Goal: Task Accomplishment & Management: Manage account settings

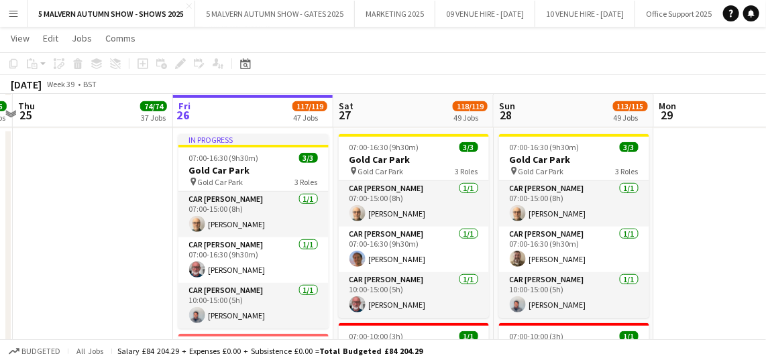
scroll to position [7472, 0]
click at [17, 19] on button "Menu" at bounding box center [13, 13] width 27 height 27
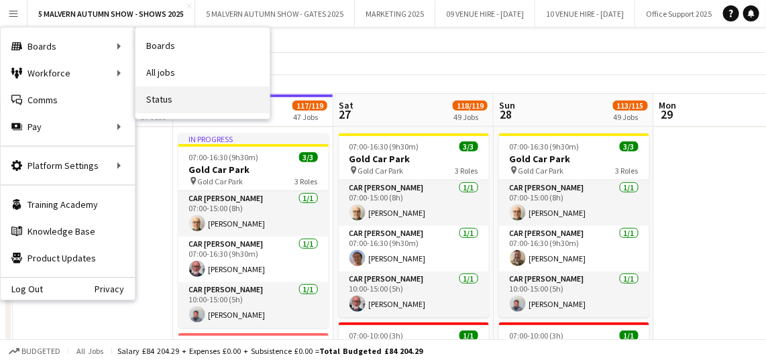
click at [190, 97] on link "Status" at bounding box center [202, 100] width 134 height 27
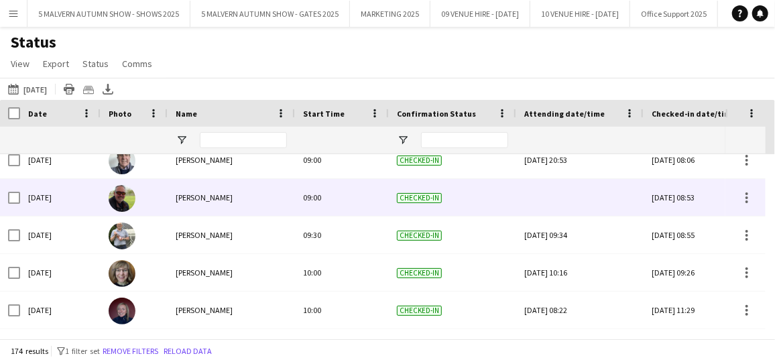
scroll to position [5985, 0]
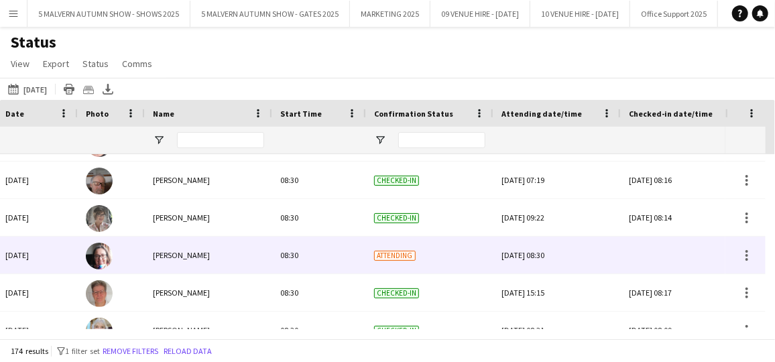
click at [260, 244] on div "[PERSON_NAME]" at bounding box center [208, 255] width 127 height 37
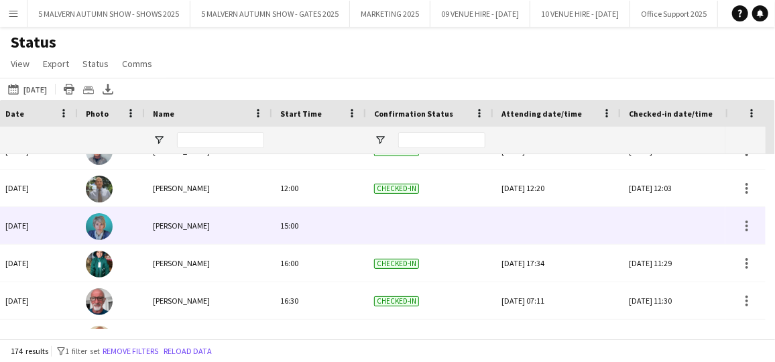
click at [108, 225] on img at bounding box center [99, 226] width 27 height 27
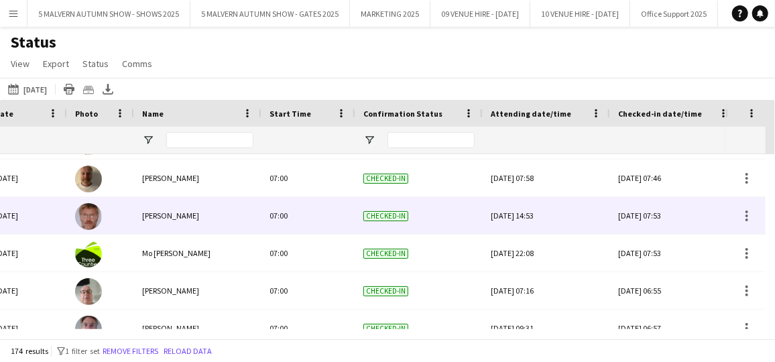
click at [762, 203] on div at bounding box center [746, 215] width 40 height 37
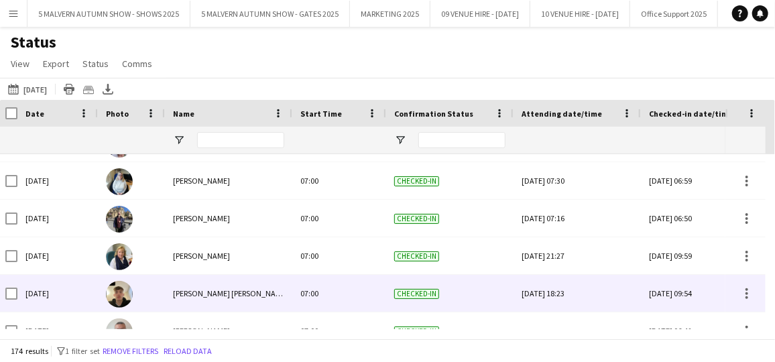
scroll to position [2374, 0]
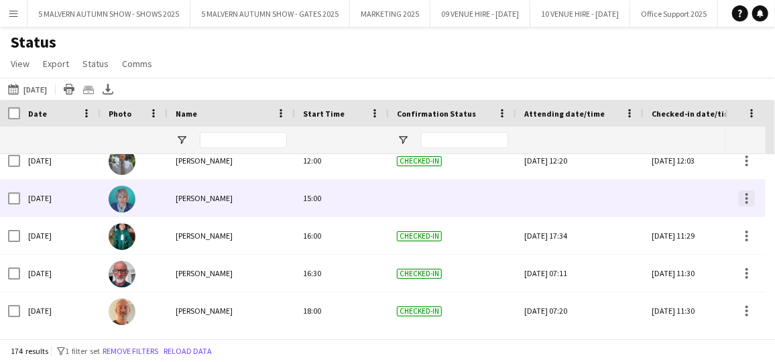
click at [747, 200] on div at bounding box center [747, 198] width 16 height 16
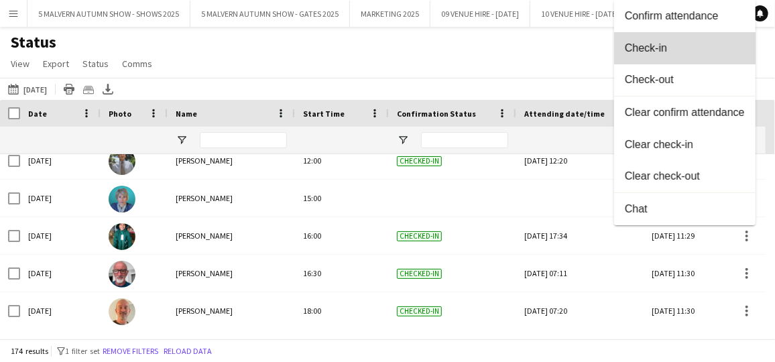
click at [677, 46] on span "Check-in" at bounding box center [685, 48] width 120 height 12
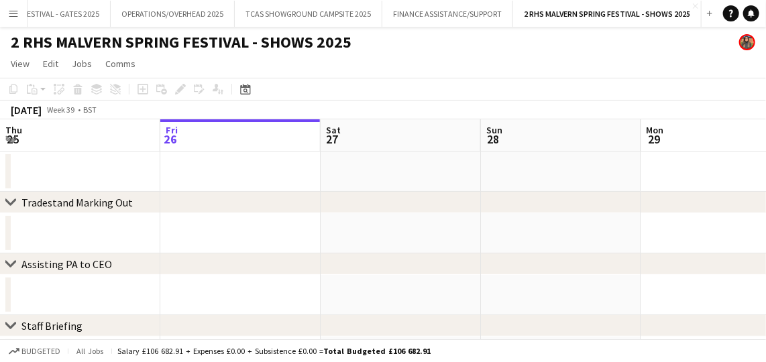
click at [21, 6] on button "Menu" at bounding box center [13, 13] width 27 height 27
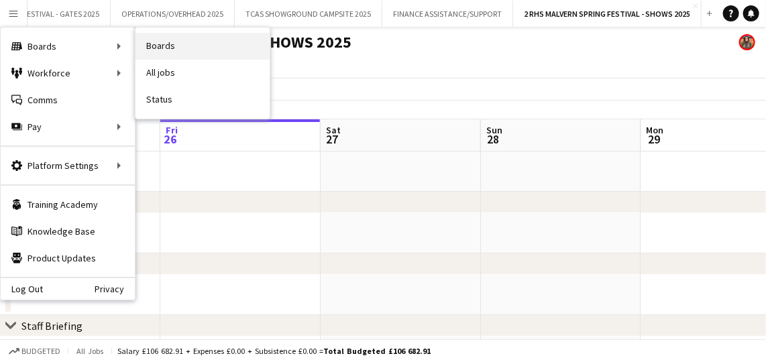
click at [180, 44] on link "Boards" at bounding box center [202, 46] width 134 height 27
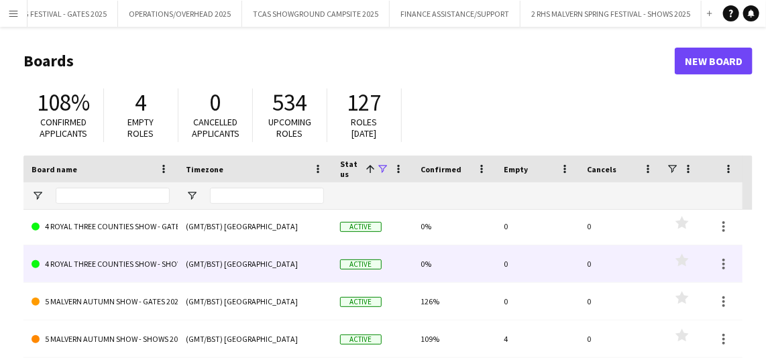
scroll to position [647, 0]
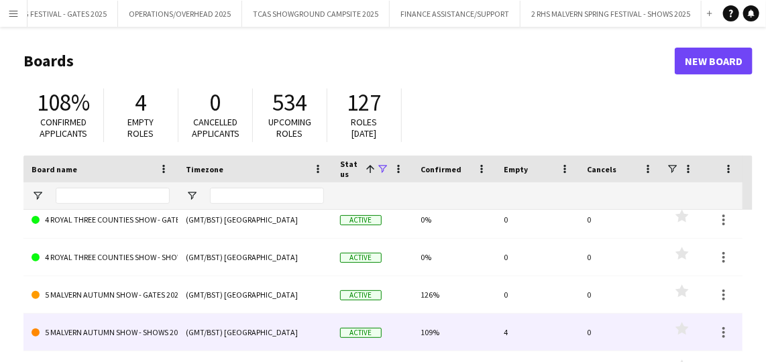
click at [168, 341] on link "5 MALVERN AUTUMN SHOW - SHOWS 2025" at bounding box center [101, 333] width 138 height 38
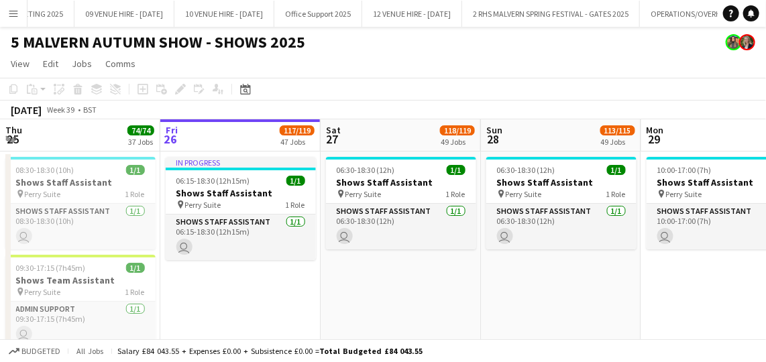
drag, startPoint x: 380, startPoint y: 135, endPoint x: 327, endPoint y: 123, distance: 53.7
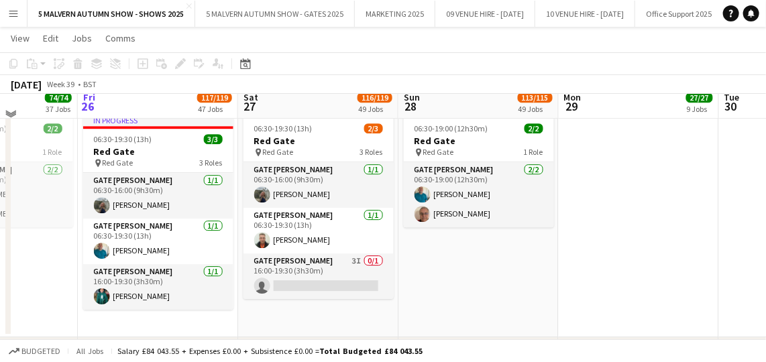
scroll to position [1342, 0]
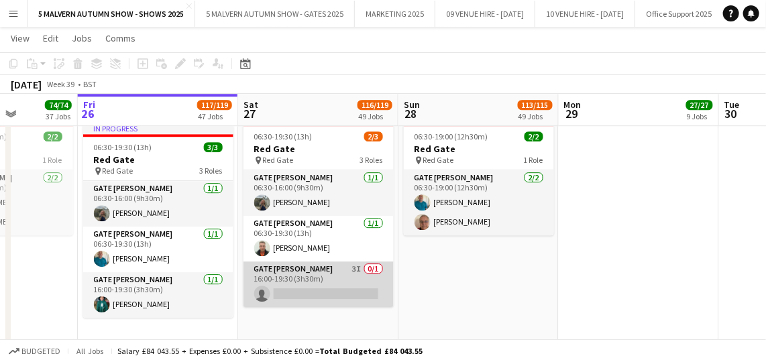
click at [336, 270] on app-card-role "Gate Steward 3I 0/1 16:00-19:30 (3h30m) single-neutral-actions" at bounding box center [318, 285] width 150 height 46
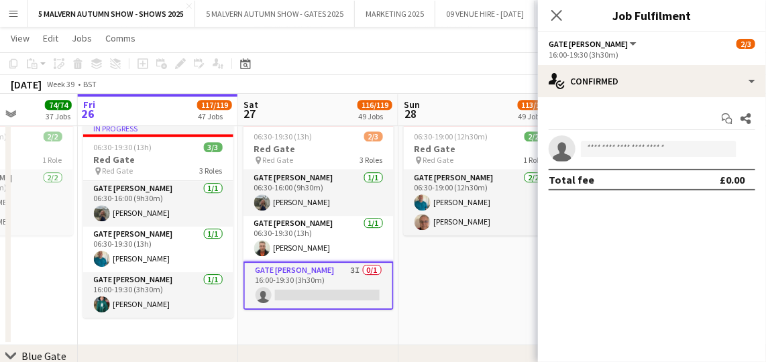
click at [585, 99] on div "Start chat Share single-neutral-actions Total fee £0.00" at bounding box center [652, 149] width 228 height 104
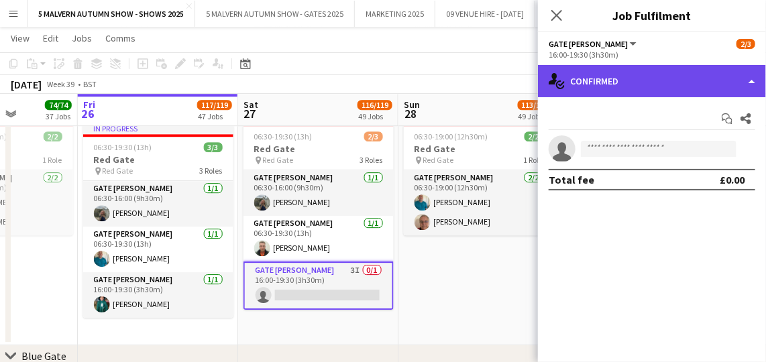
click at [580, 92] on div "single-neutral-actions-check-2 Confirmed" at bounding box center [652, 81] width 228 height 32
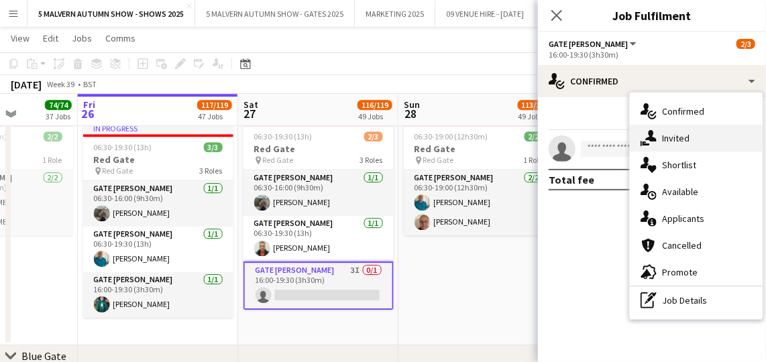
click at [657, 140] on div "single-neutral-actions-share-1 Invited" at bounding box center [696, 138] width 133 height 27
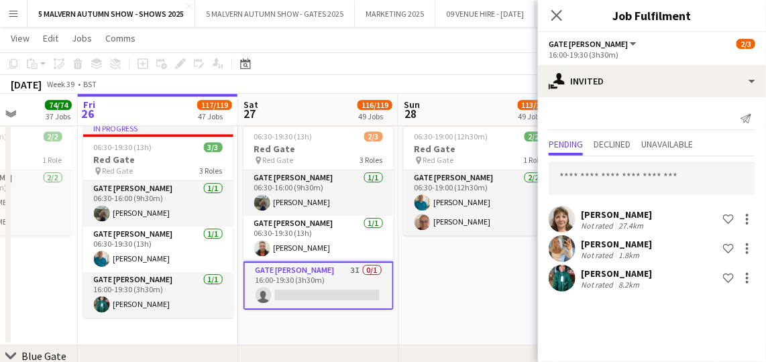
click at [488, 62] on app-toolbar "Copy Paste Paste Ctrl+V Paste with crew Ctrl+Shift+V Paste linked Job Delete Gr…" at bounding box center [383, 63] width 766 height 23
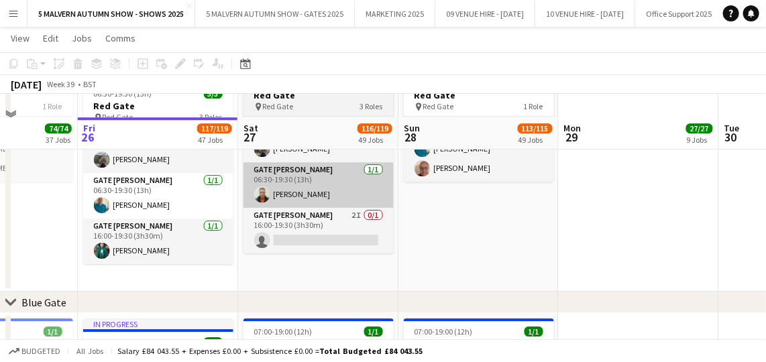
scroll to position [1419, 0]
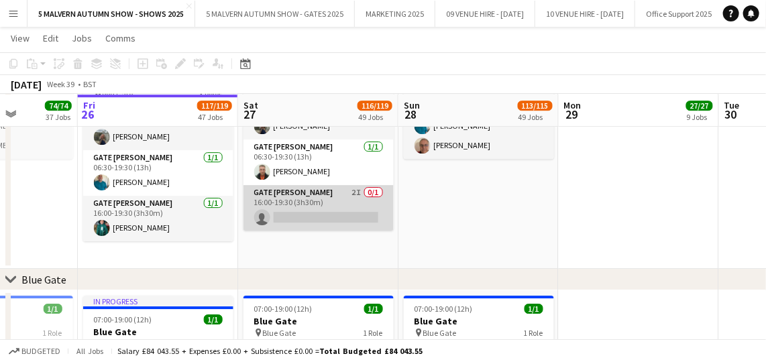
click at [301, 188] on app-card-role "Gate Steward 2I 0/1 16:00-19:30 (3h30m) single-neutral-actions" at bounding box center [318, 208] width 150 height 46
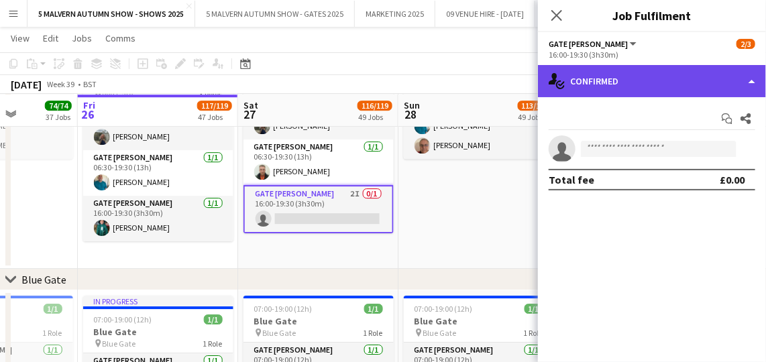
click at [679, 83] on div "single-neutral-actions-check-2 Confirmed" at bounding box center [652, 81] width 228 height 32
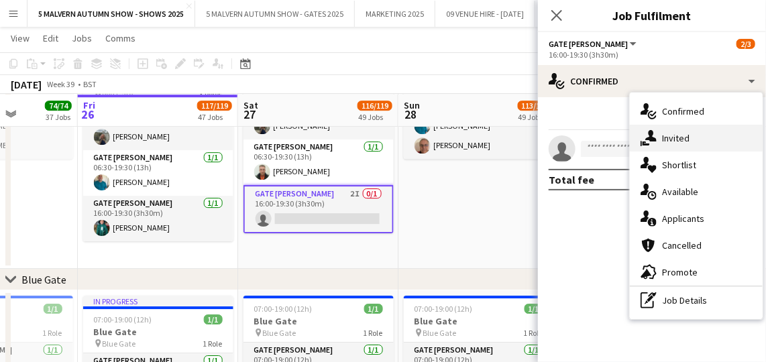
click at [676, 138] on span "Invited" at bounding box center [676, 138] width 28 height 12
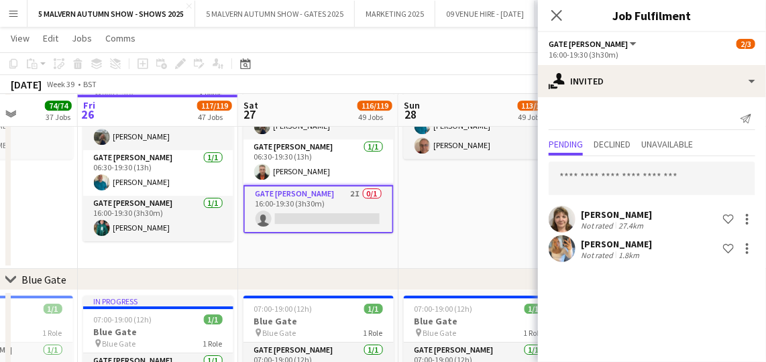
click at [468, 232] on app-date-cell "06:30-19:00 (12h30m) 2/2 Red Gate pin Red Gate 1 Role Gate Steward 2/2 06:30-19…" at bounding box center [478, 156] width 160 height 228
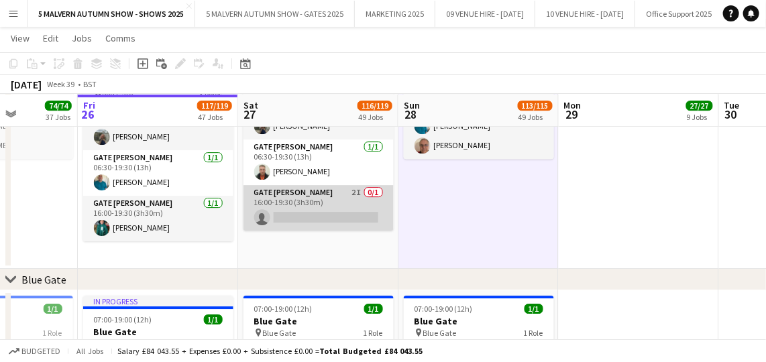
click at [341, 197] on app-card-role "Gate Steward 2I 0/1 16:00-19:30 (3h30m) single-neutral-actions" at bounding box center [318, 208] width 150 height 46
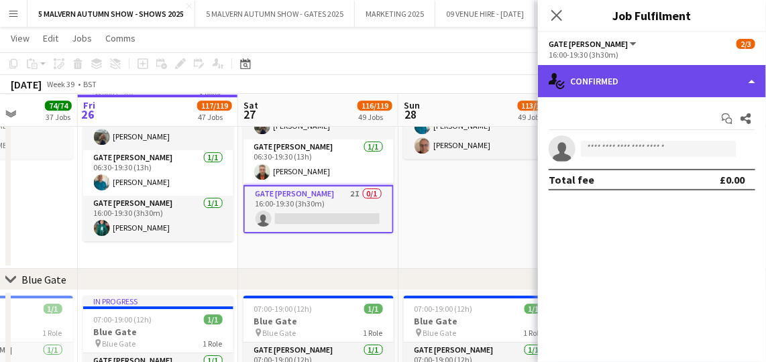
click at [616, 83] on div "single-neutral-actions-check-2 Confirmed" at bounding box center [652, 81] width 228 height 32
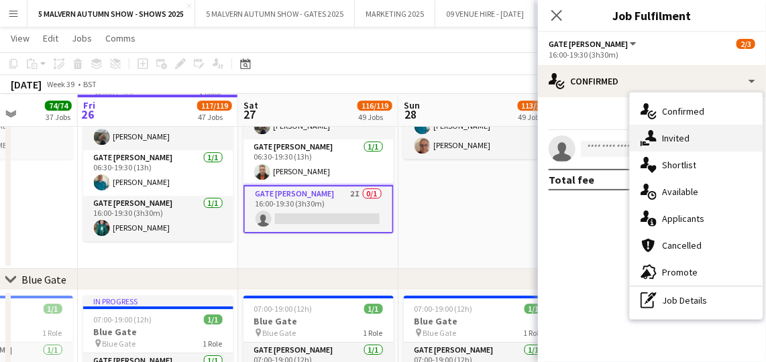
click at [659, 134] on div "single-neutral-actions-share-1 Invited" at bounding box center [696, 138] width 133 height 27
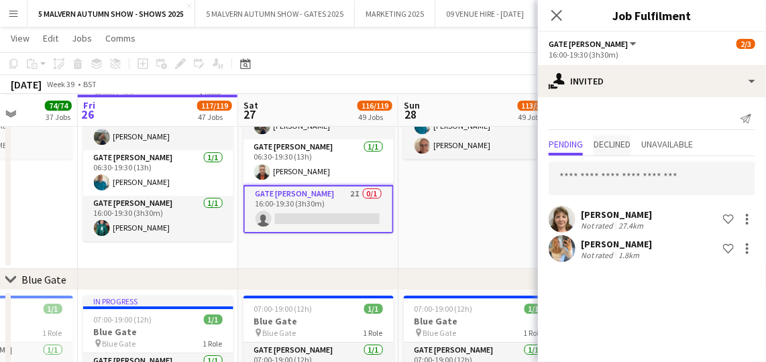
click at [618, 149] on span "Declined" at bounding box center [612, 144] width 37 height 9
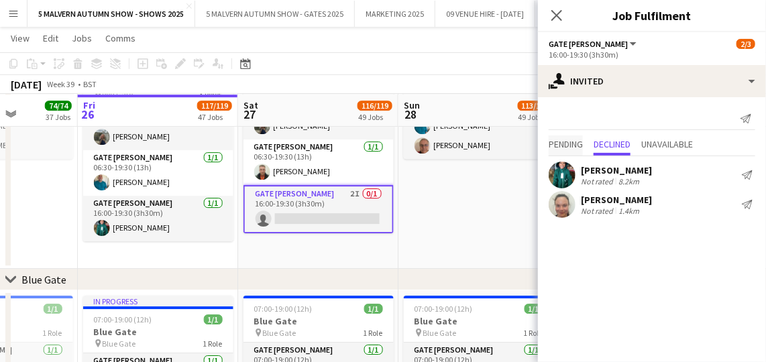
click at [567, 142] on span "Pending" at bounding box center [566, 144] width 34 height 9
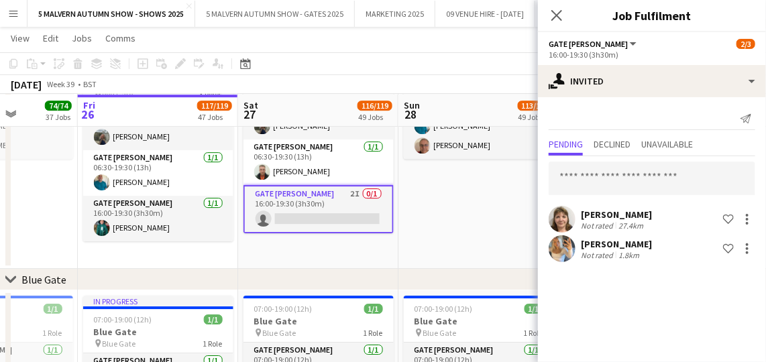
click at [241, 254] on app-date-cell "06:30-19:30 (13h) 2/3 Red Gate pin Red Gate 3 Roles Gate Steward 1/1 06:30-16:0…" at bounding box center [318, 156] width 160 height 228
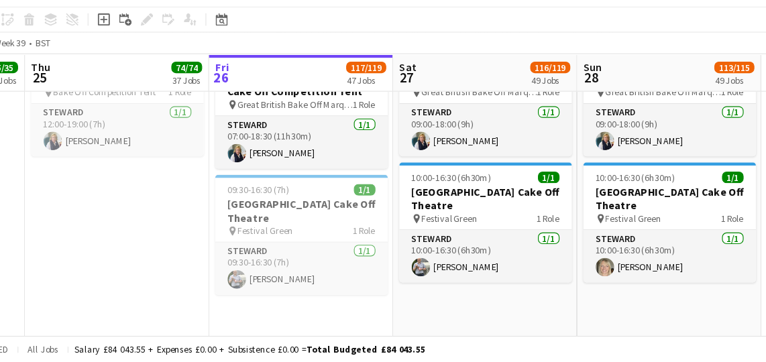
scroll to position [3198, 0]
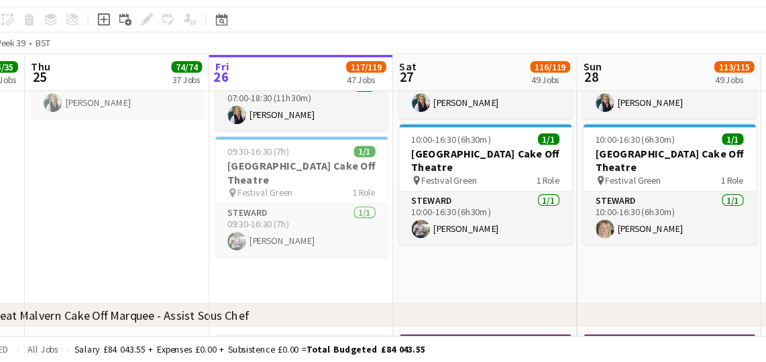
click at [201, 238] on app-date-cell "12:00-19:00 (7h) 1/1 Cake Off Competition Tent pin Bake Off Competition Tent 1 …" at bounding box center [154, 182] width 160 height 260
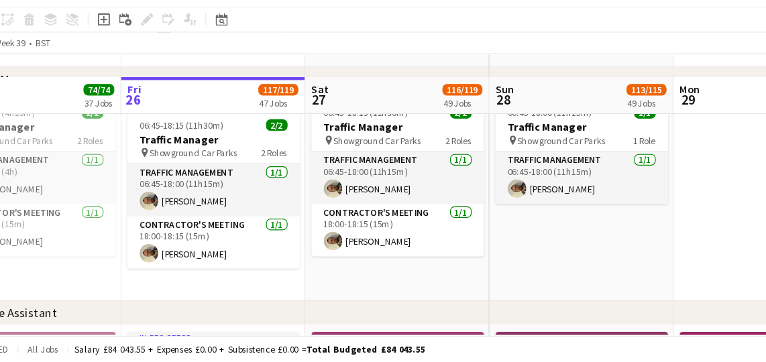
scroll to position [8813, 0]
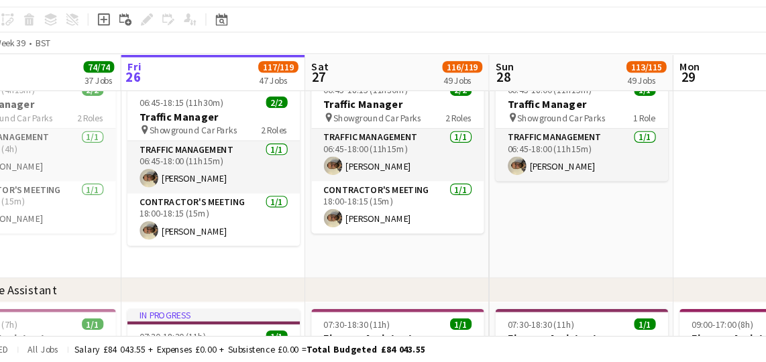
click at [665, 213] on app-date-cell at bounding box center [719, 198] width 160 height 182
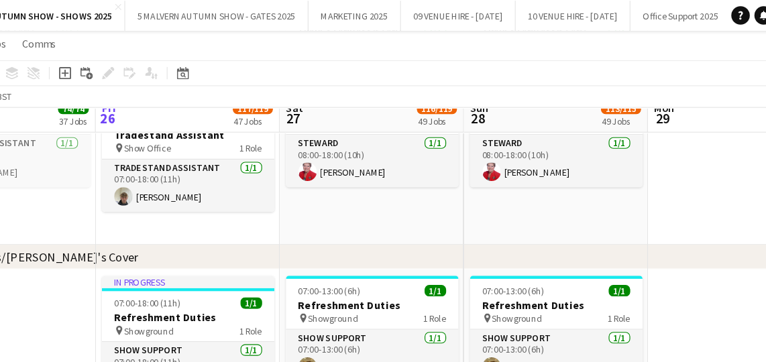
scroll to position [9482, 0]
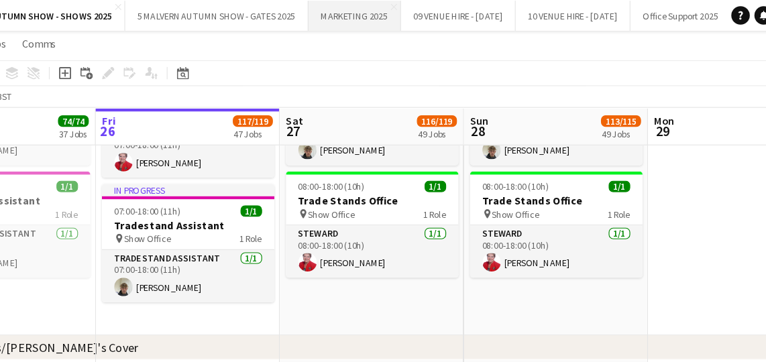
click at [390, 20] on button "MARKETING 2025 Close" at bounding box center [395, 14] width 80 height 26
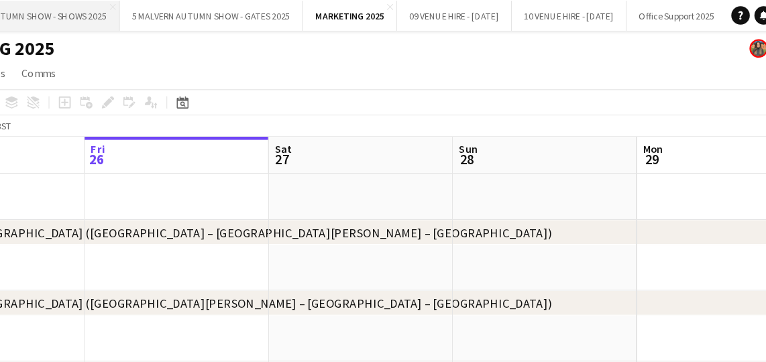
click at [138, 9] on button "5 MALVERN AUTUMN SHOW - SHOWS 2025 Close" at bounding box center [109, 14] width 163 height 26
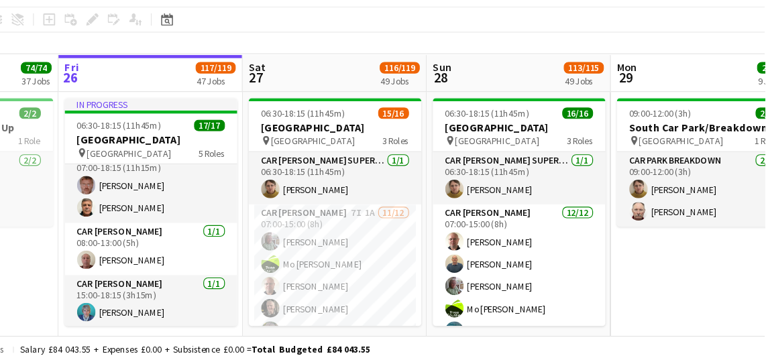
scroll to position [320, 0]
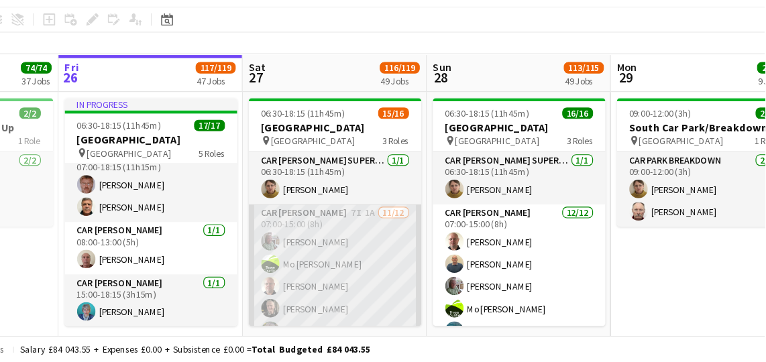
click at [400, 243] on app-card-role "Car Parker 7I 1A 11/12 07:00-15:00 (8h) Theresa Pace-Bardon Mo Cossali-Francis …" at bounding box center [392, 355] width 150 height 260
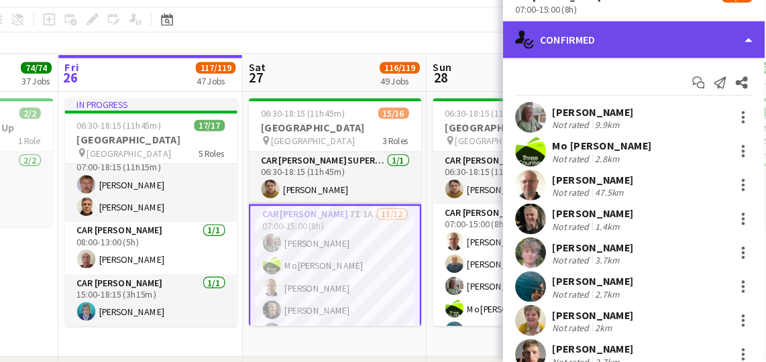
click at [658, 73] on div "single-neutral-actions-check-2 Confirmed" at bounding box center [652, 81] width 228 height 32
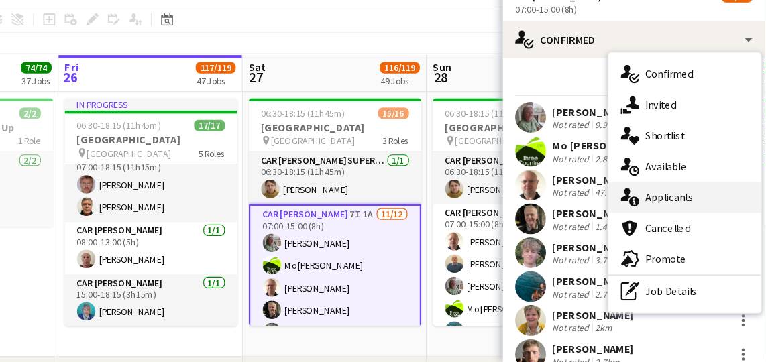
click at [694, 214] on span "Applicants" at bounding box center [683, 219] width 42 height 12
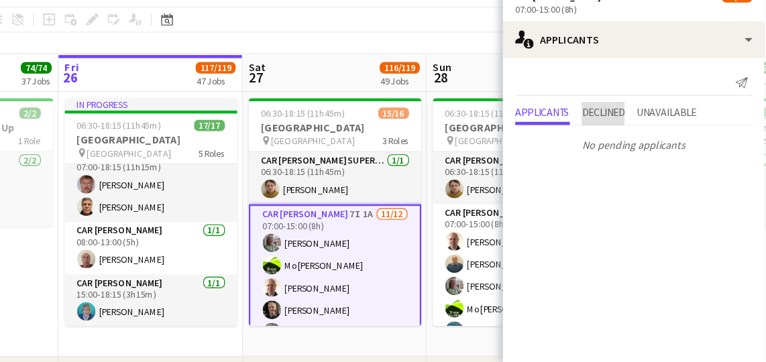
click at [629, 135] on span "Declined" at bounding box center [625, 145] width 37 height 20
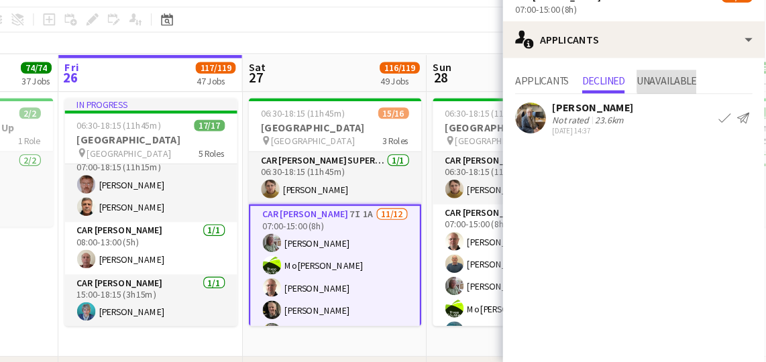
click at [694, 112] on span "Unavailable" at bounding box center [681, 116] width 52 height 9
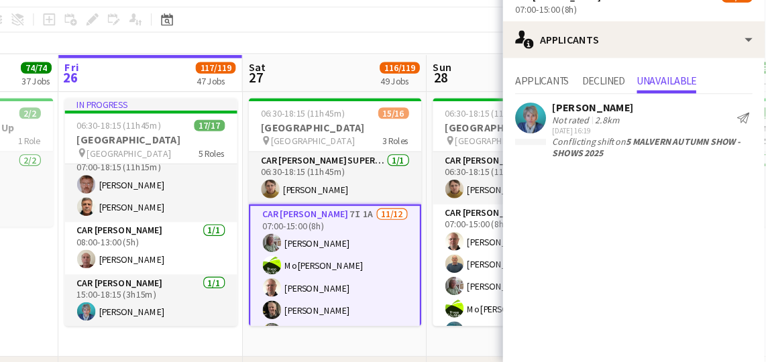
click at [445, 71] on app-toolbar "Copy Paste Paste Ctrl+V Paste with crew Ctrl+Shift+V Paste linked Job Delete Gr…" at bounding box center [383, 63] width 766 height 23
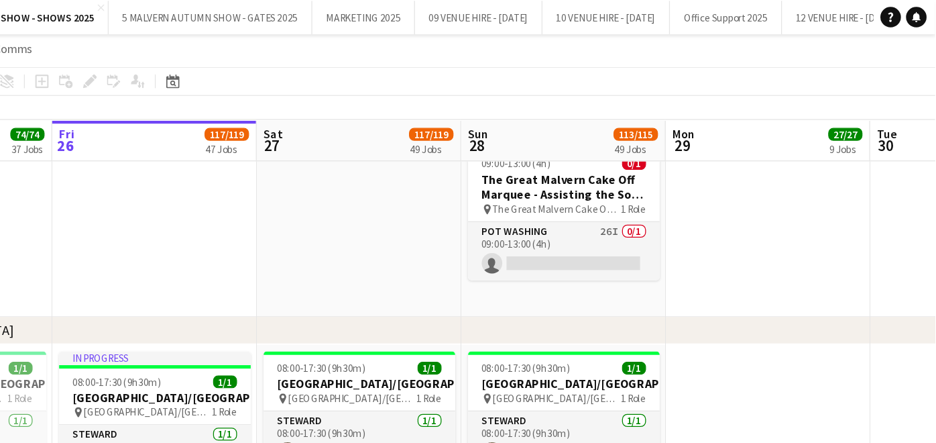
scroll to position [3530, 0]
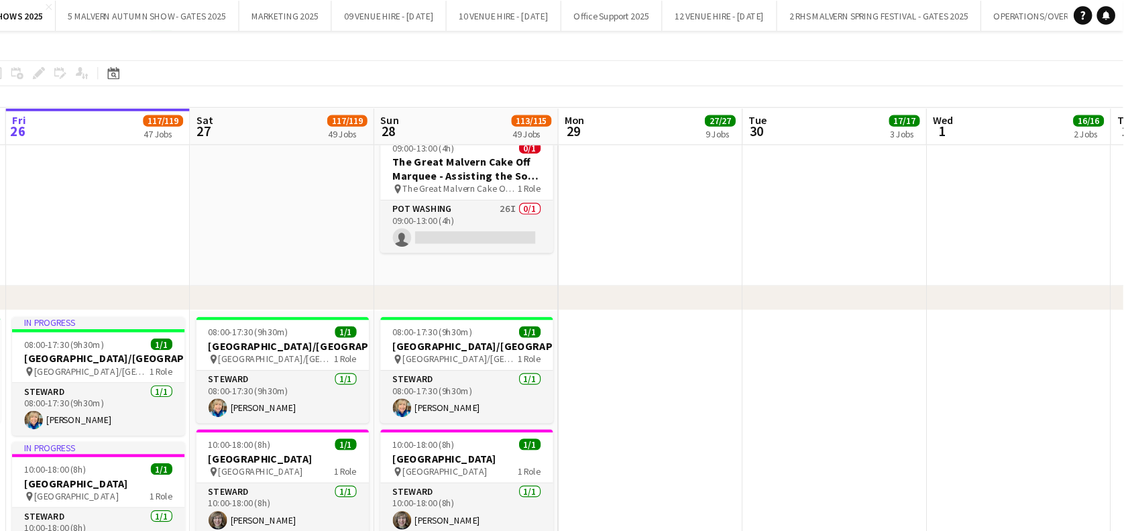
drag, startPoint x: 775, startPoint y: 7, endPoint x: 728, endPoint y: 202, distance: 200.0
click at [728, 202] on app-date-cell at bounding box center [713, 124] width 160 height 249
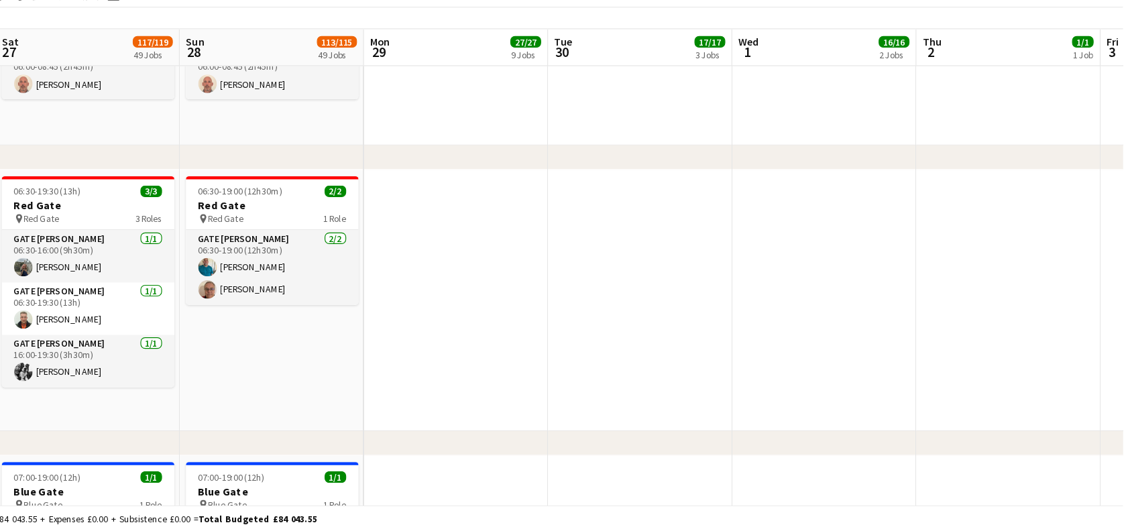
drag, startPoint x: 362, startPoint y: 102, endPoint x: 451, endPoint y: 110, distance: 89.6
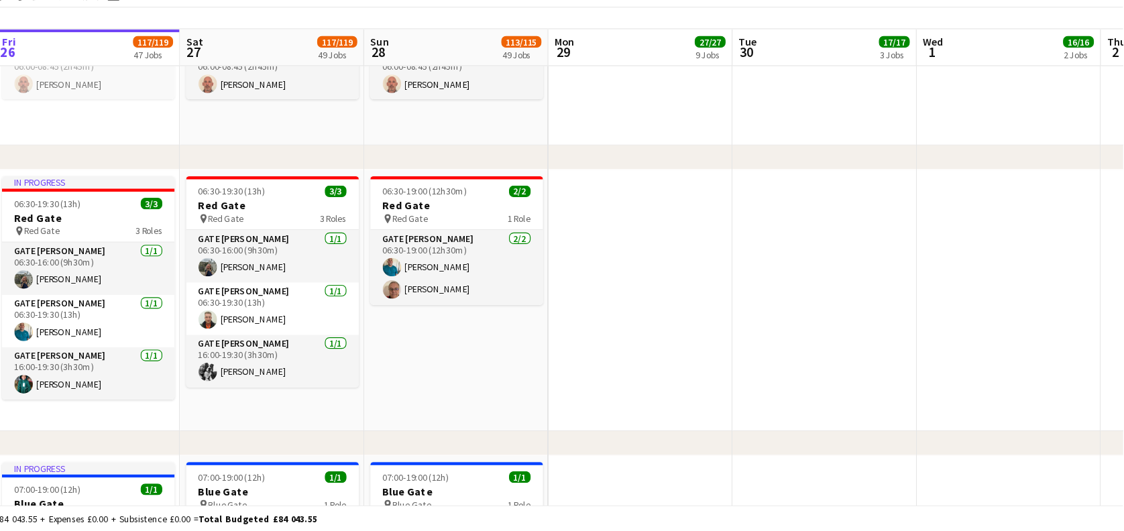
drag, startPoint x: 574, startPoint y: 103, endPoint x: 620, endPoint y: 107, distance: 46.5
click at [478, 106] on span "28" at bounding box center [476, 113] width 18 height 15
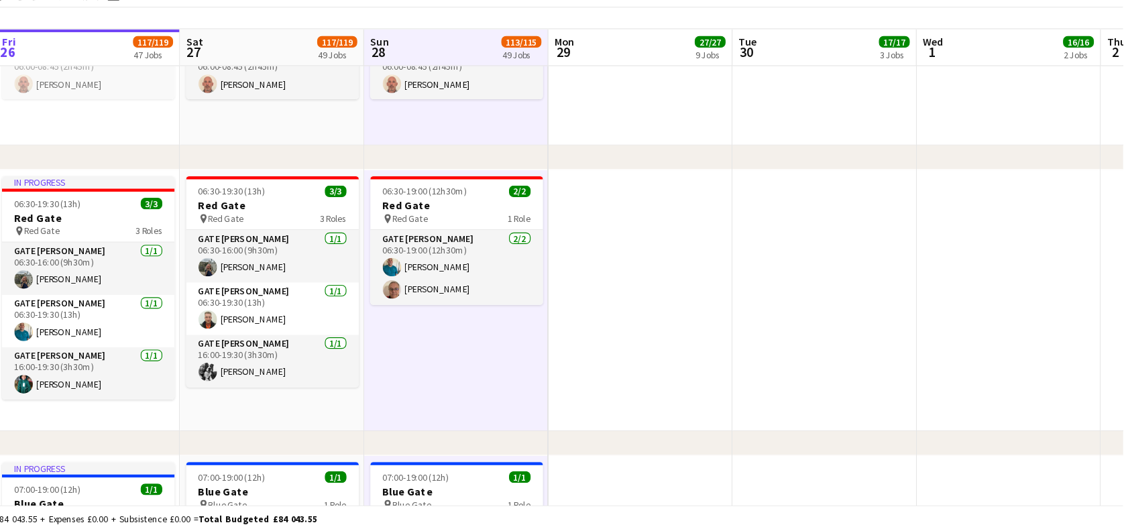
drag, startPoint x: 641, startPoint y: 99, endPoint x: 688, endPoint y: 98, distance: 47.0
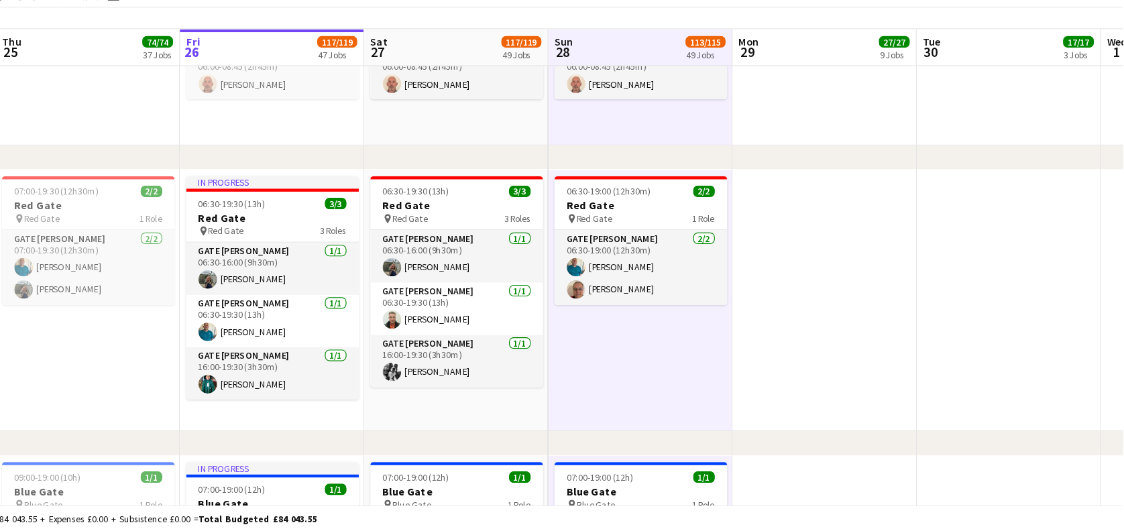
scroll to position [0, 358]
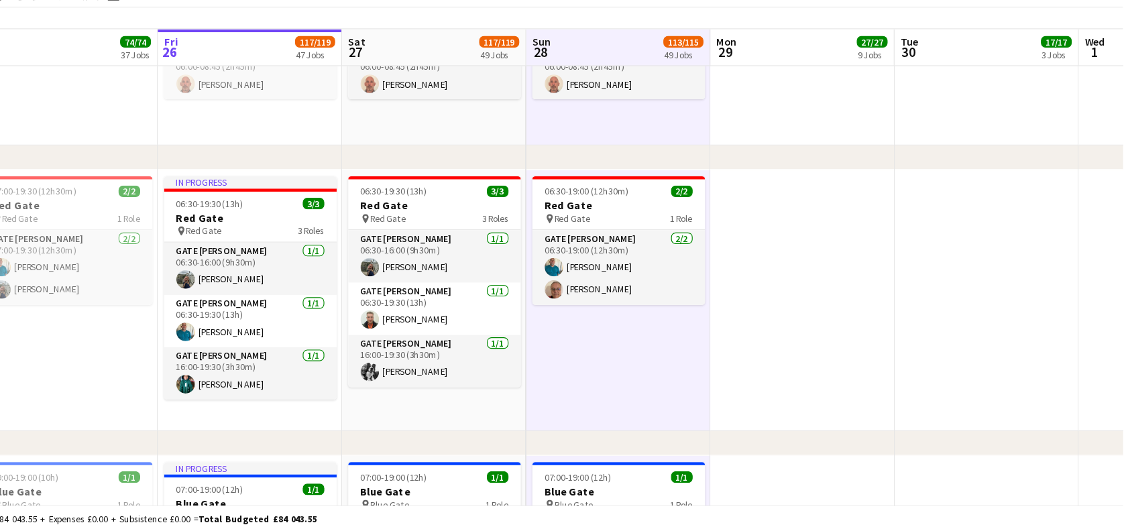
click at [529, 108] on app-board-header-date "Sat 27 117/119 49 Jobs" at bounding box center [524, 110] width 160 height 32
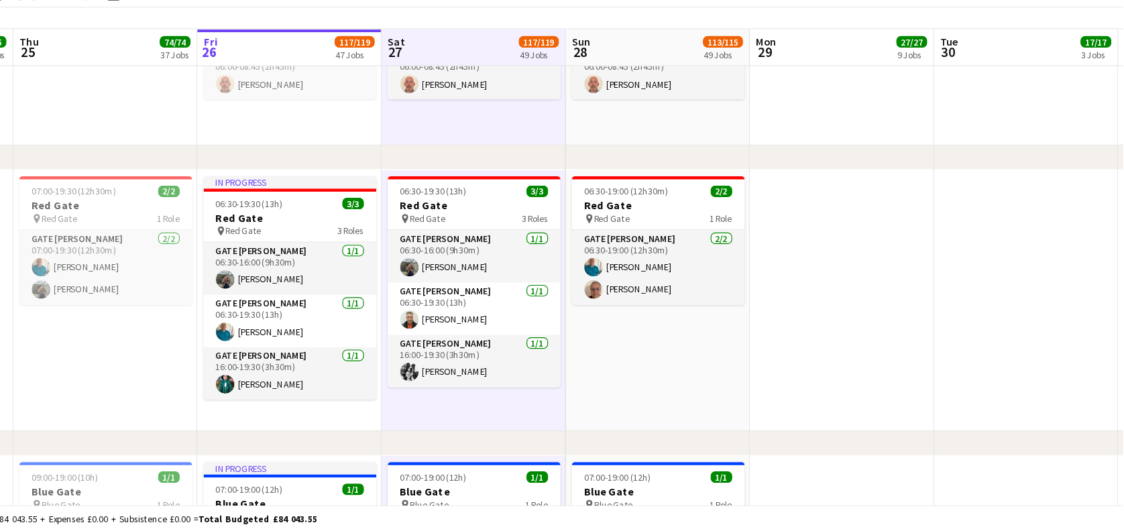
drag, startPoint x: 554, startPoint y: 109, endPoint x: 590, endPoint y: 116, distance: 37.0
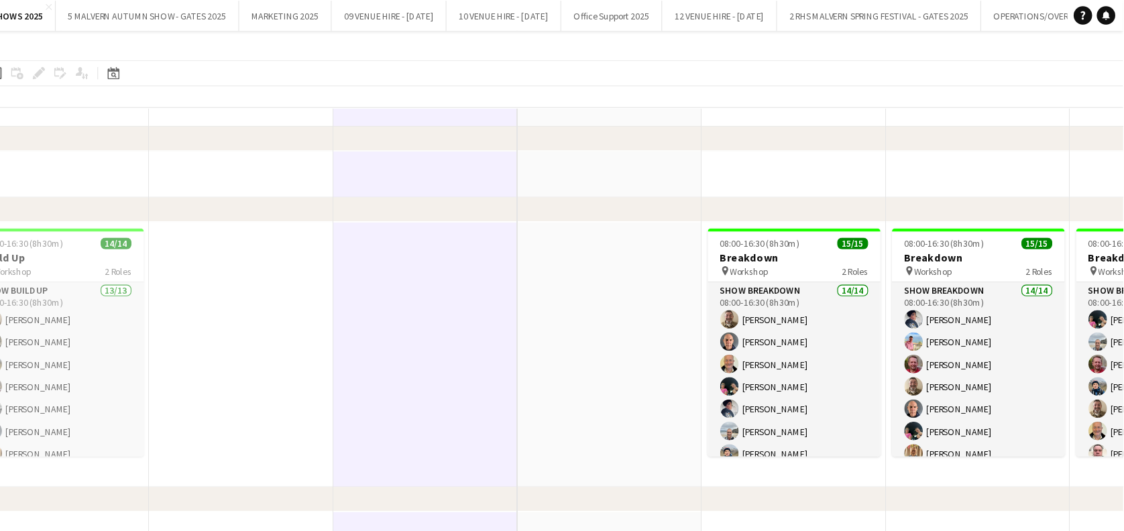
scroll to position [209, 0]
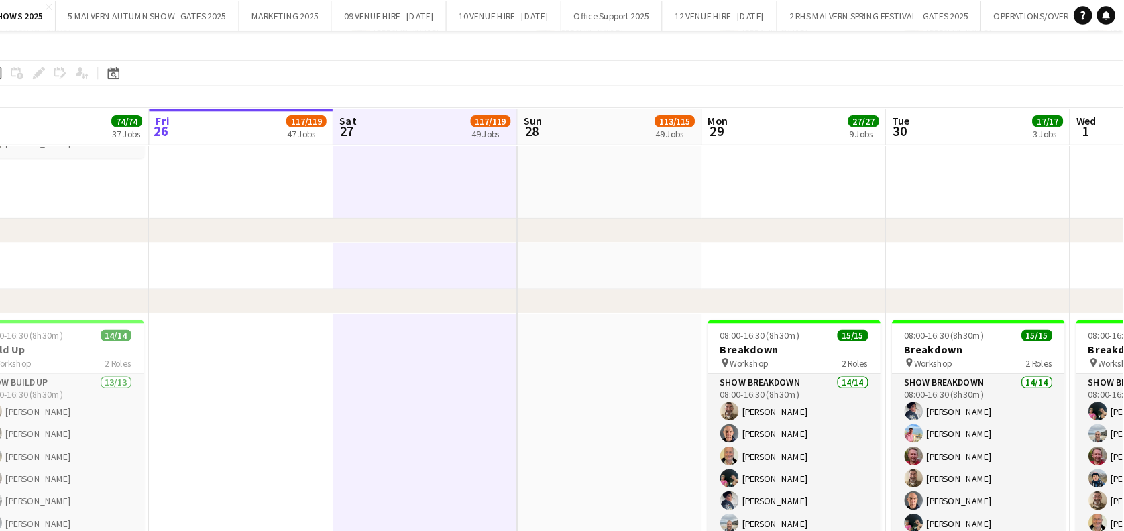
click at [775, 194] on div "chevron-right Staff Briefing" at bounding box center [562, 200] width 1124 height 21
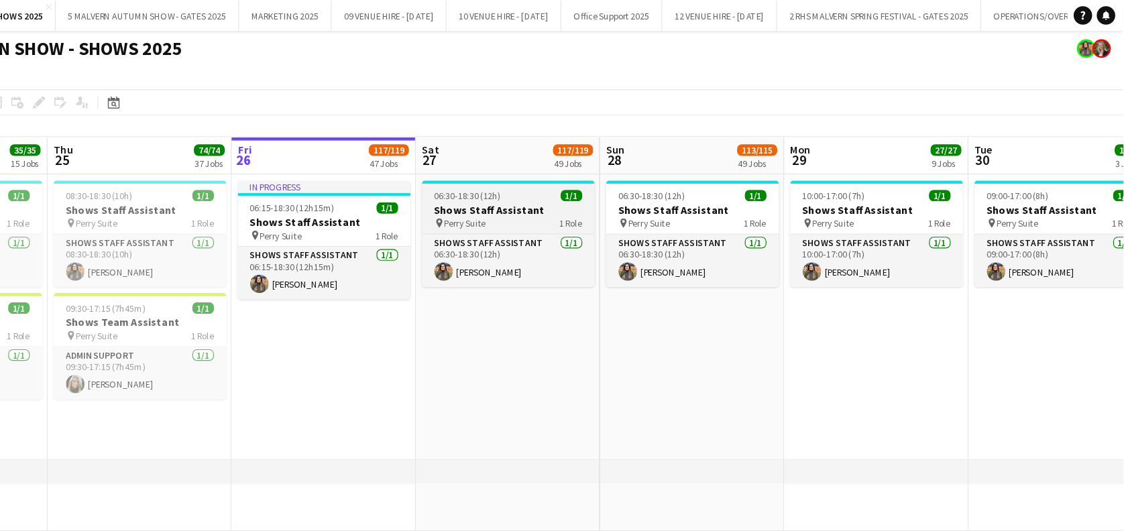
scroll to position [0, 410]
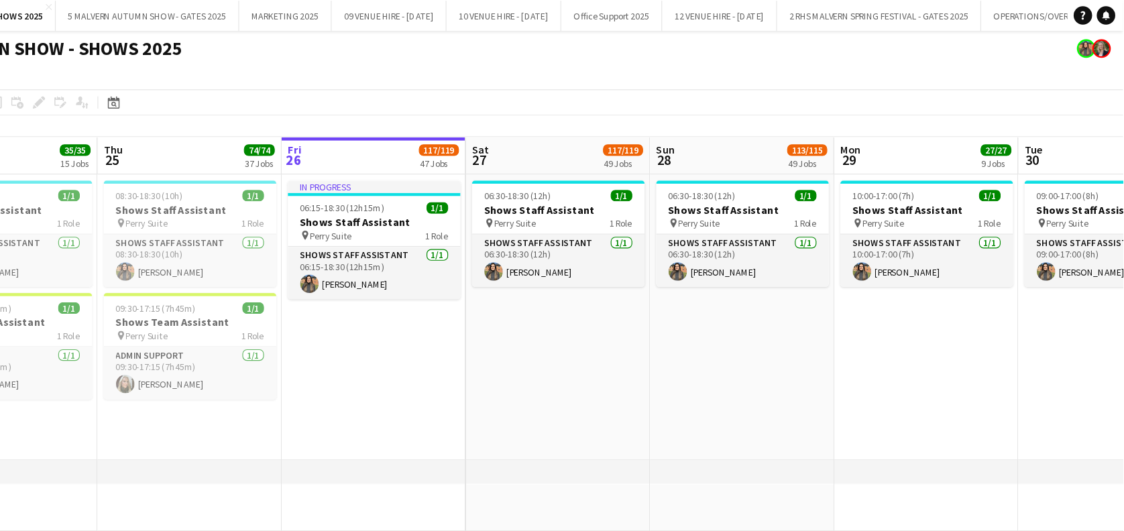
click at [305, 362] on app-date-cell "08:30-18:30 (10h) 1/1 Shows Staff Assistant pin Perry Suite 1 Role Shows Staff …" at bounding box center [311, 276] width 160 height 249
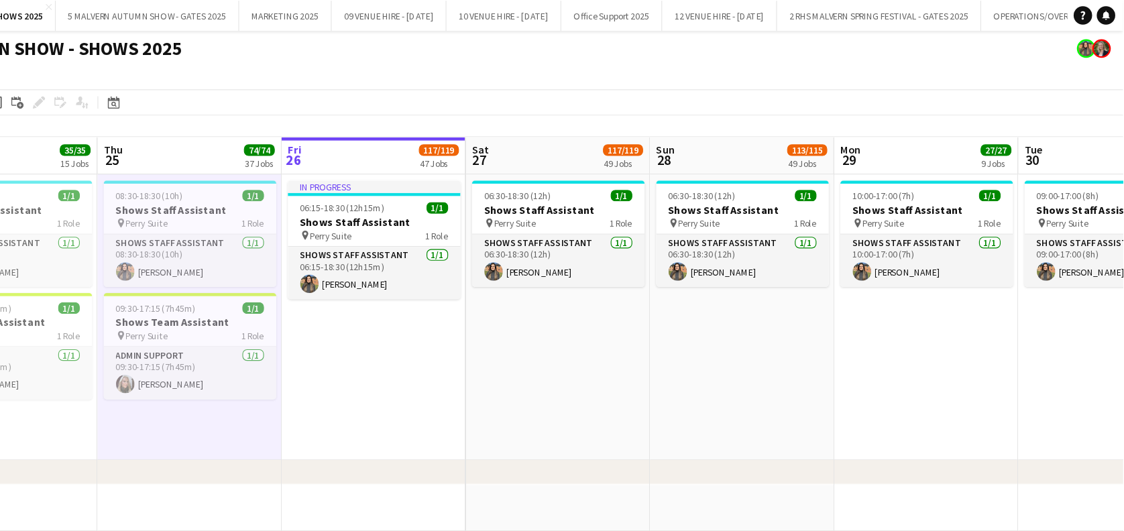
click at [391, 362] on div "chevron-right Staff Briefing" at bounding box center [562, 410] width 1124 height 21
